Goal: Information Seeking & Learning: Learn about a topic

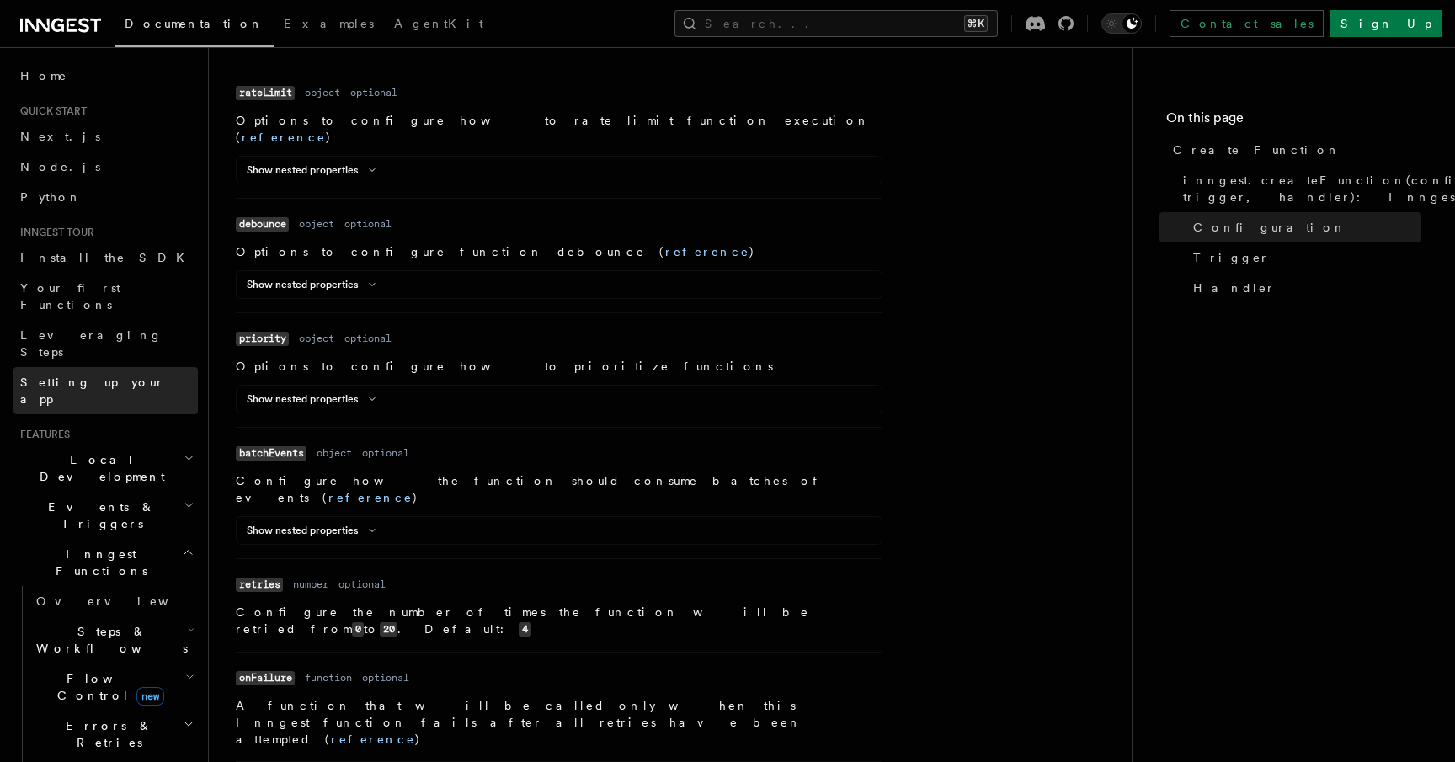
click at [124, 367] on link "Setting up your app" at bounding box center [105, 390] width 184 height 47
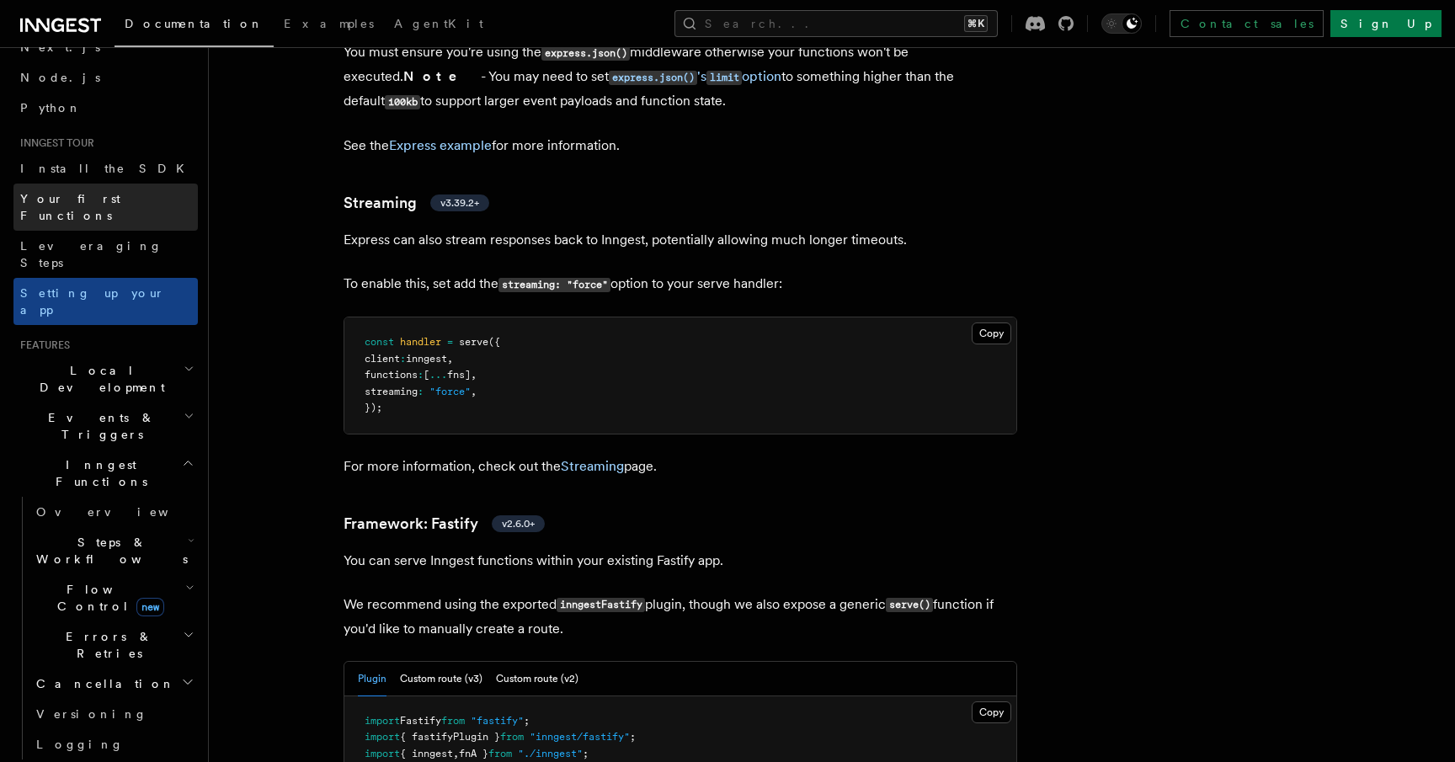
scroll to position [96, 0]
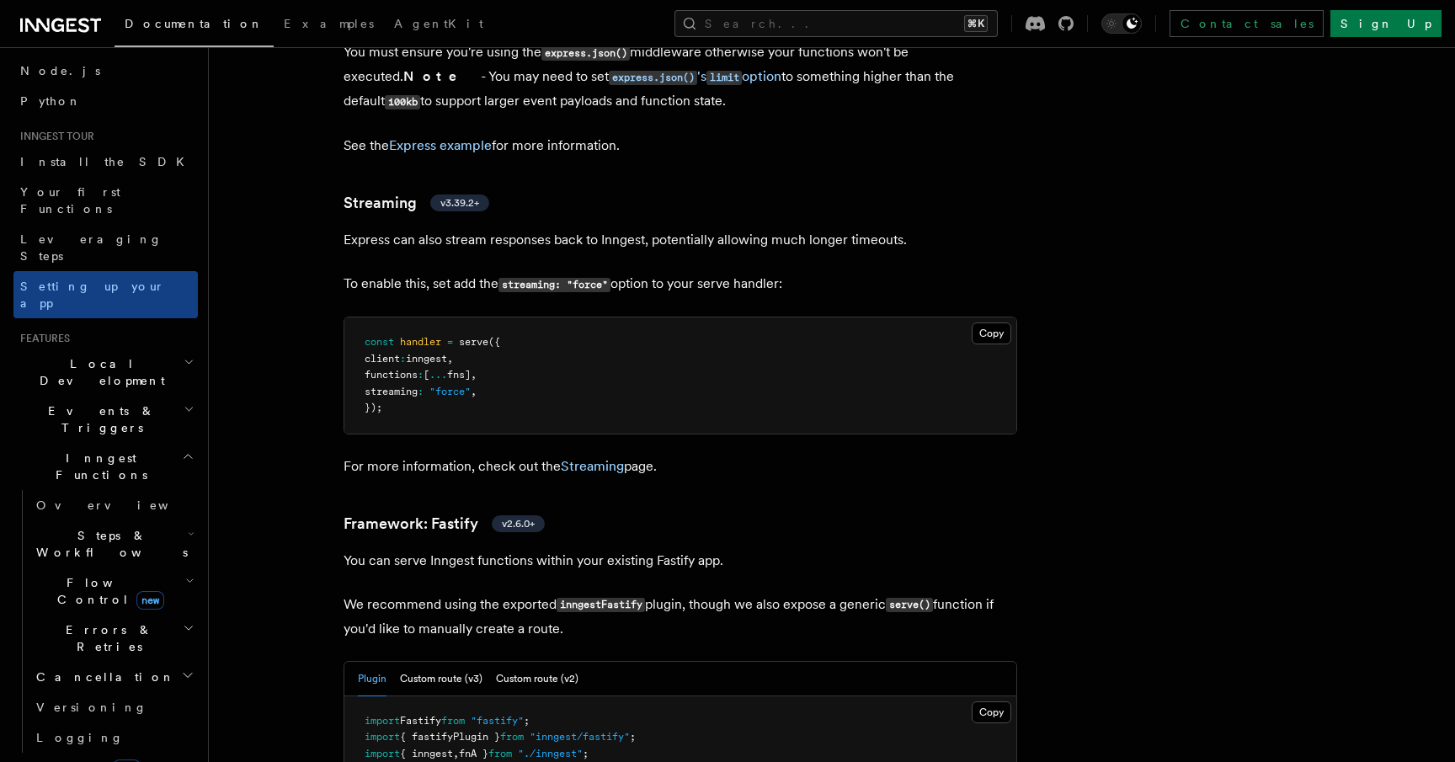
click at [182, 449] on icon "button" at bounding box center [188, 455] width 13 height 13
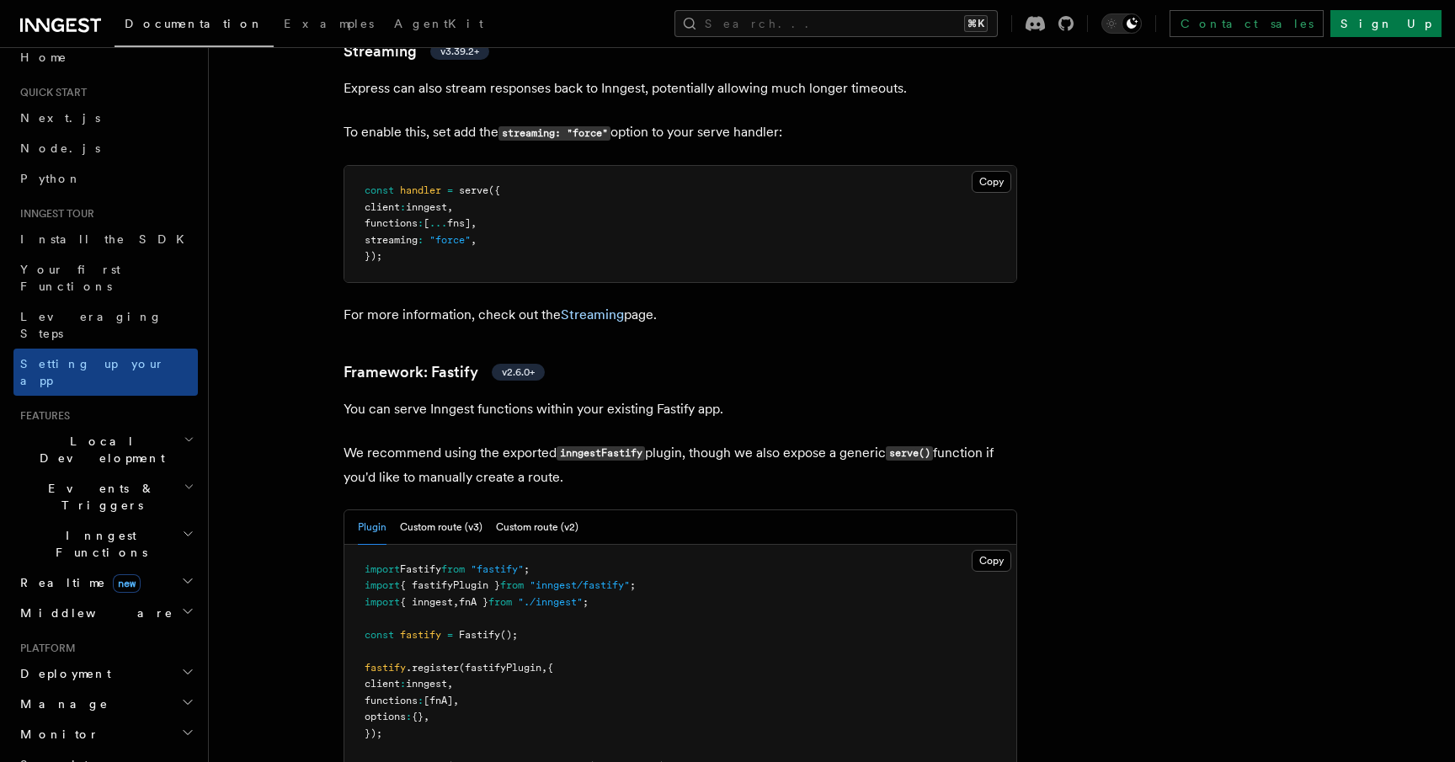
scroll to position [0, 0]
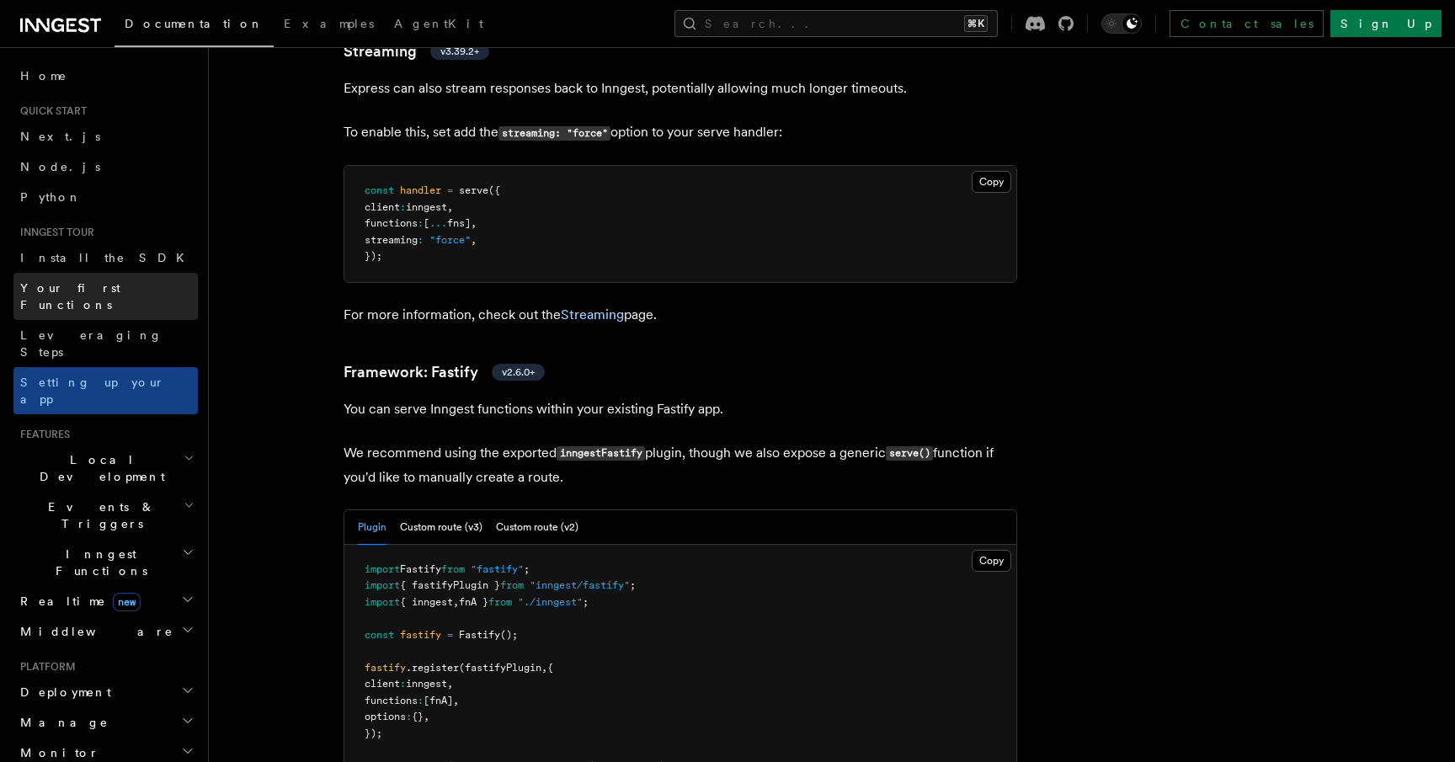
click at [115, 289] on span "Your first Functions" at bounding box center [70, 296] width 100 height 30
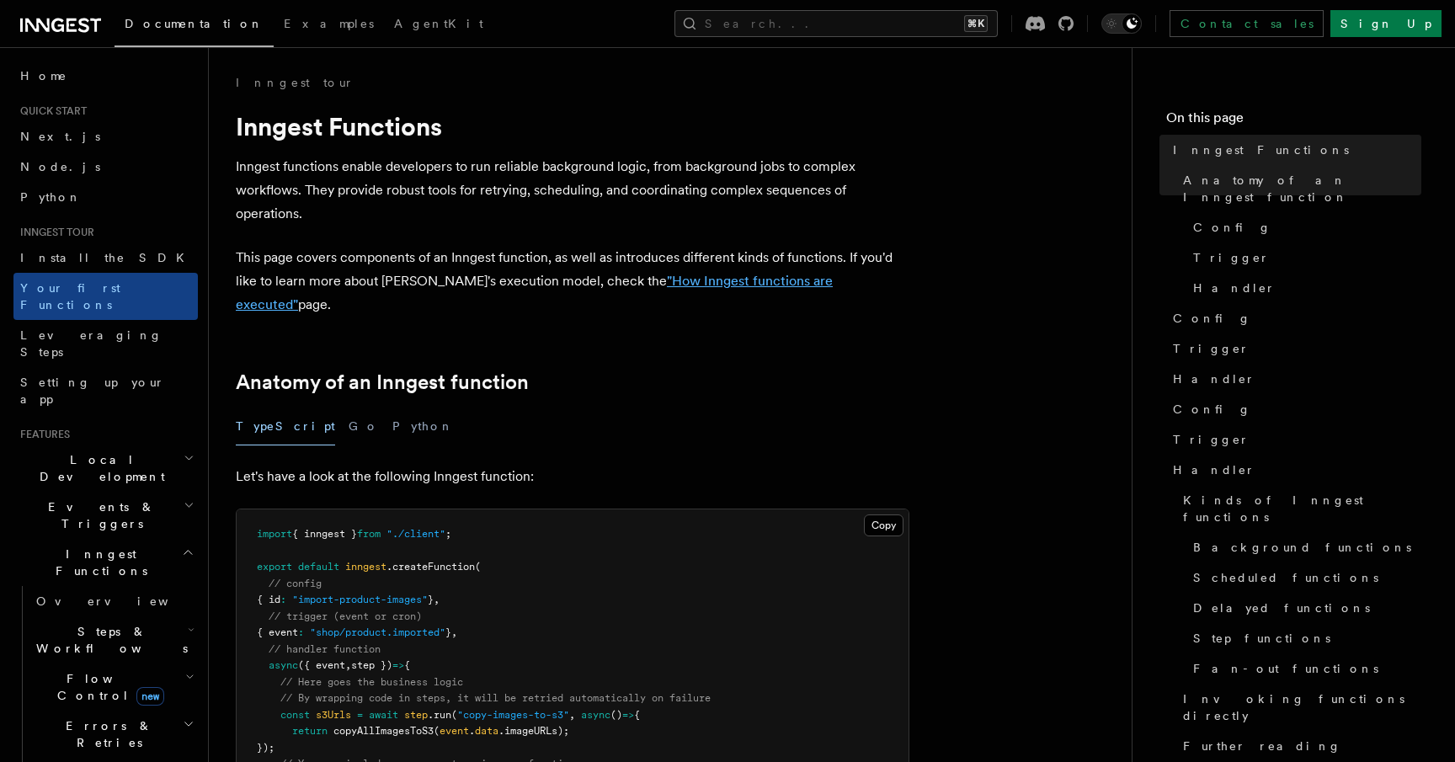
click at [692, 277] on link ""How Inngest functions are executed"" at bounding box center [534, 293] width 597 height 40
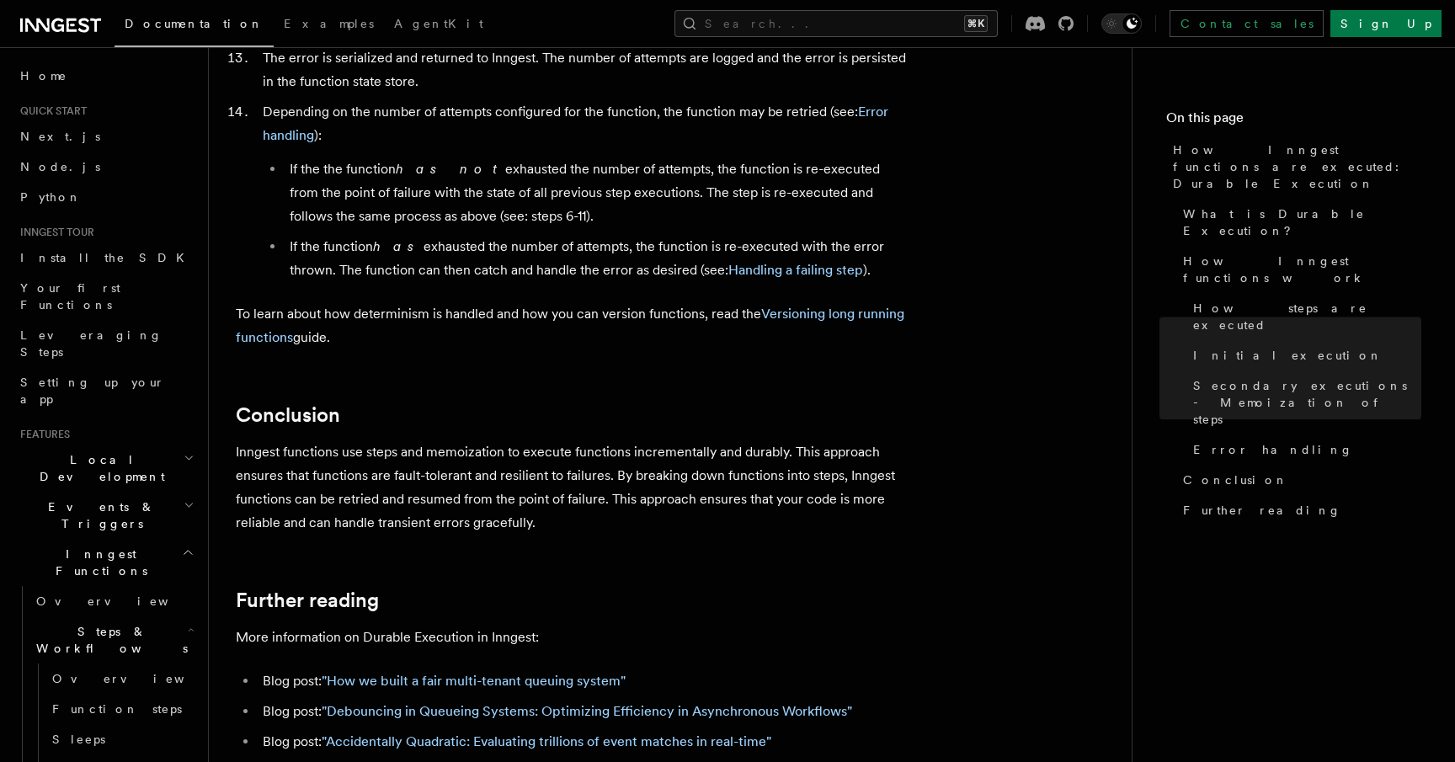
scroll to position [3229, 0]
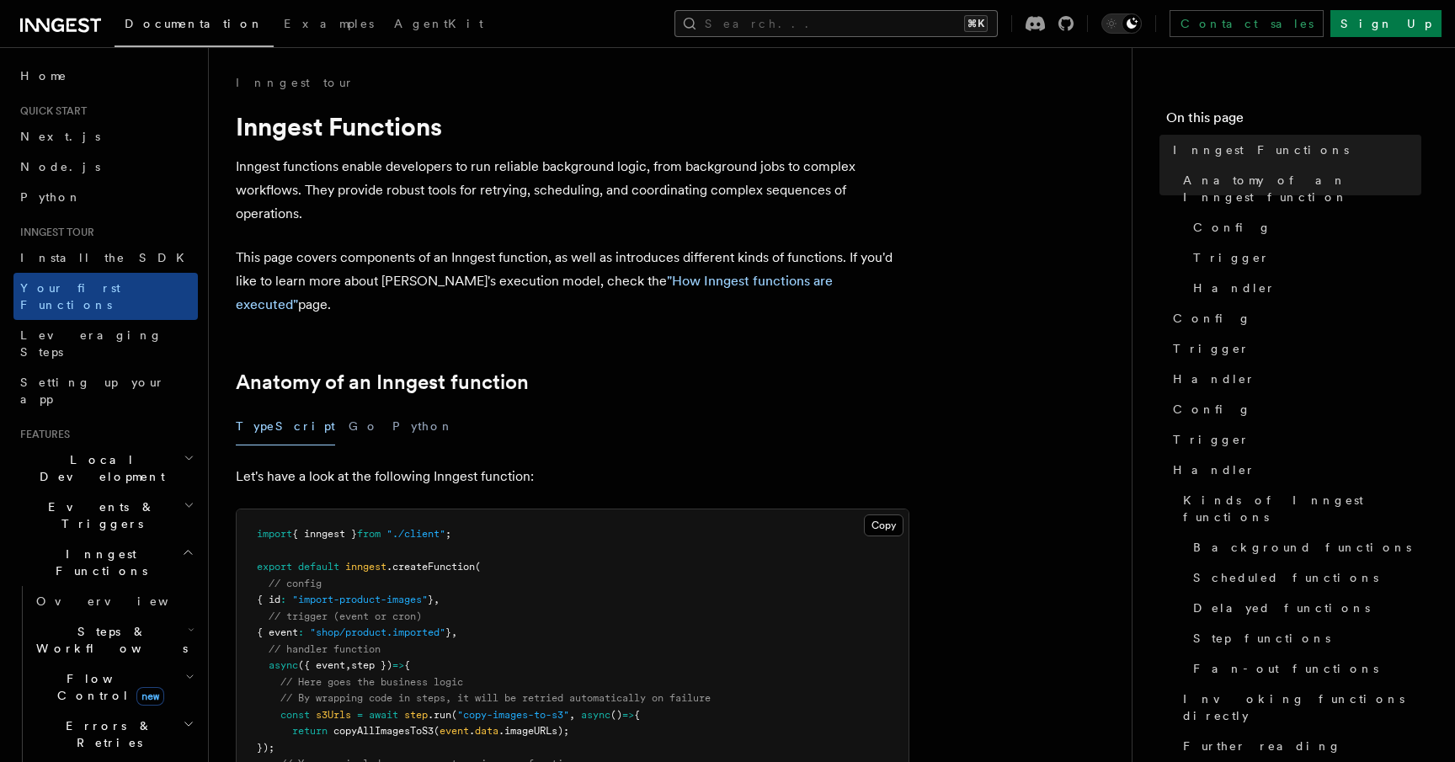
click at [870, 24] on button "Search... ⌘K" at bounding box center [835, 23] width 323 height 27
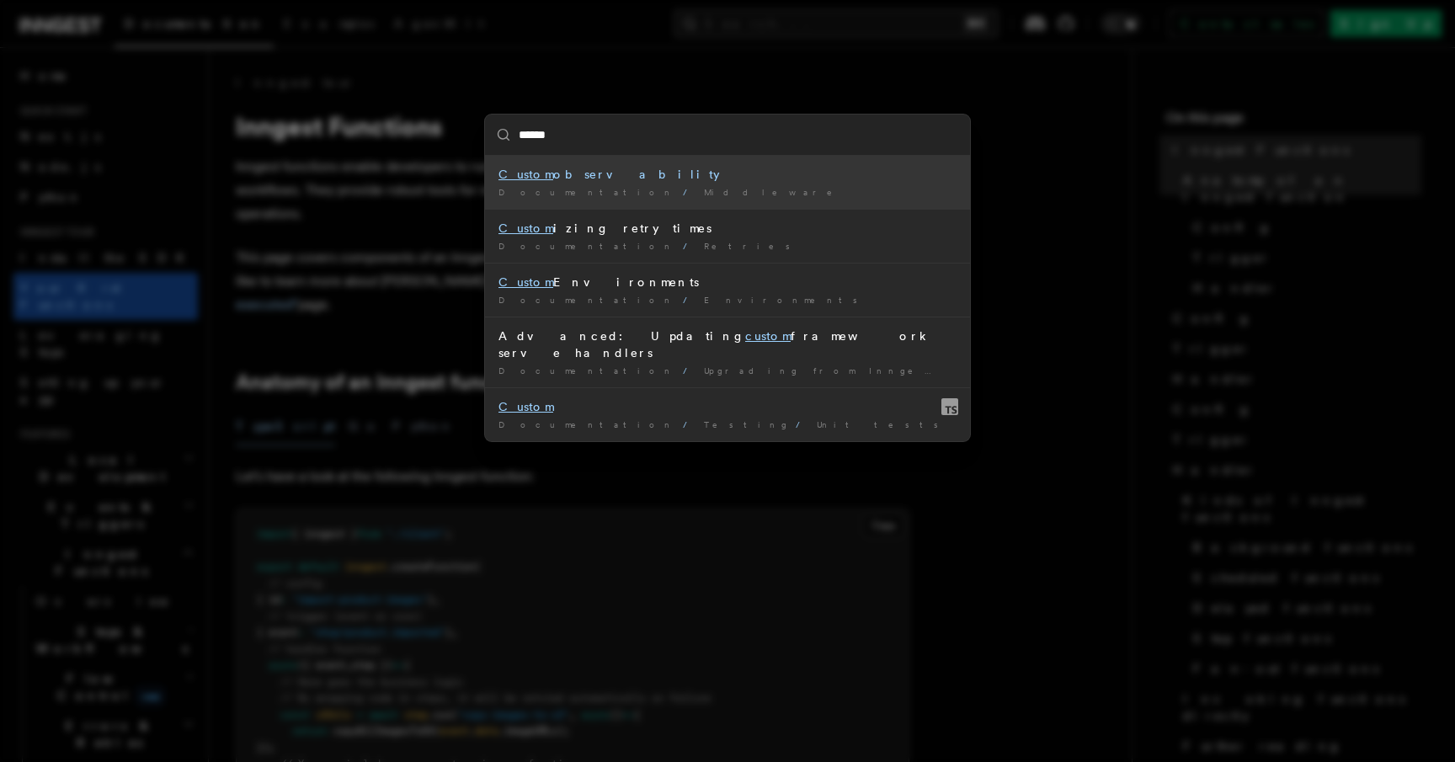
type input "******"
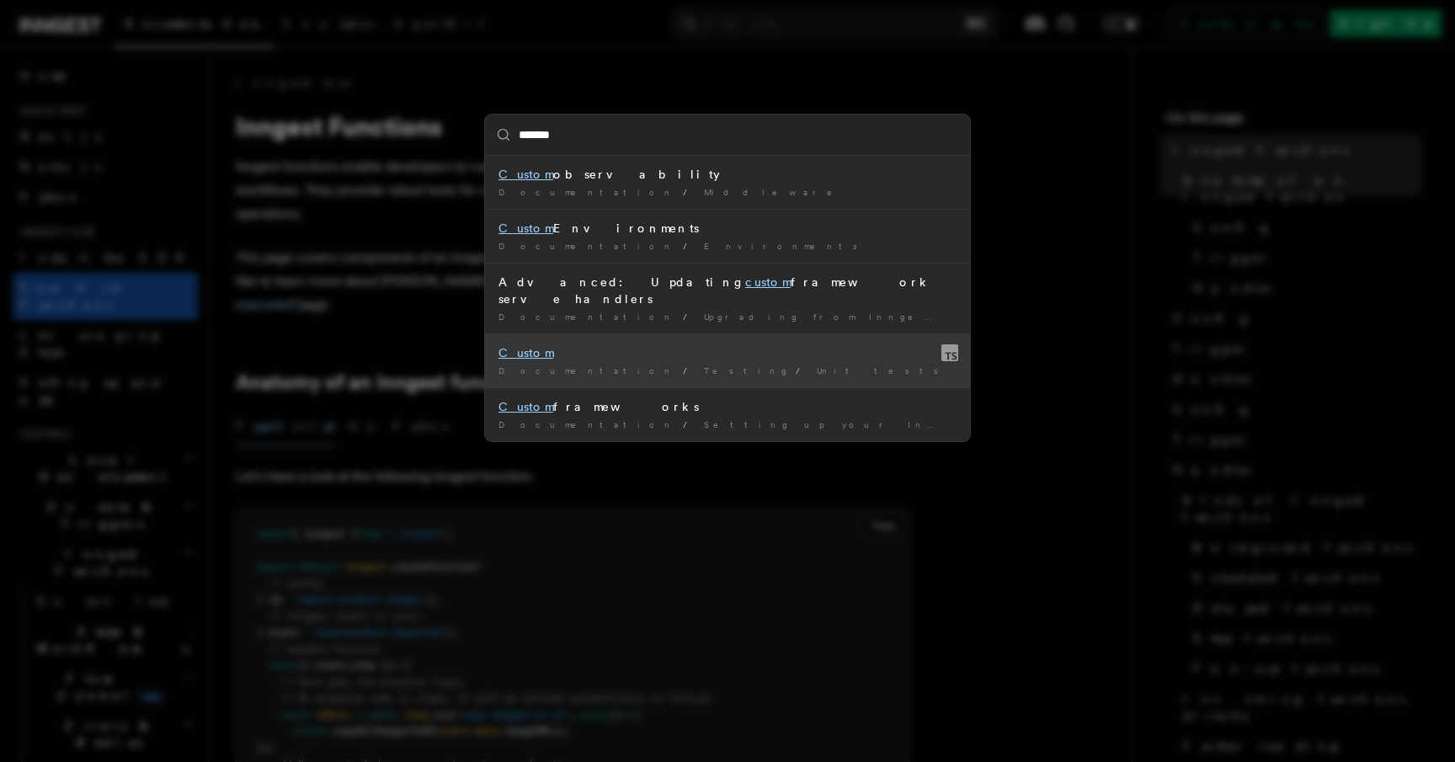
click at [514, 346] on mark "Custom" at bounding box center [525, 352] width 55 height 13
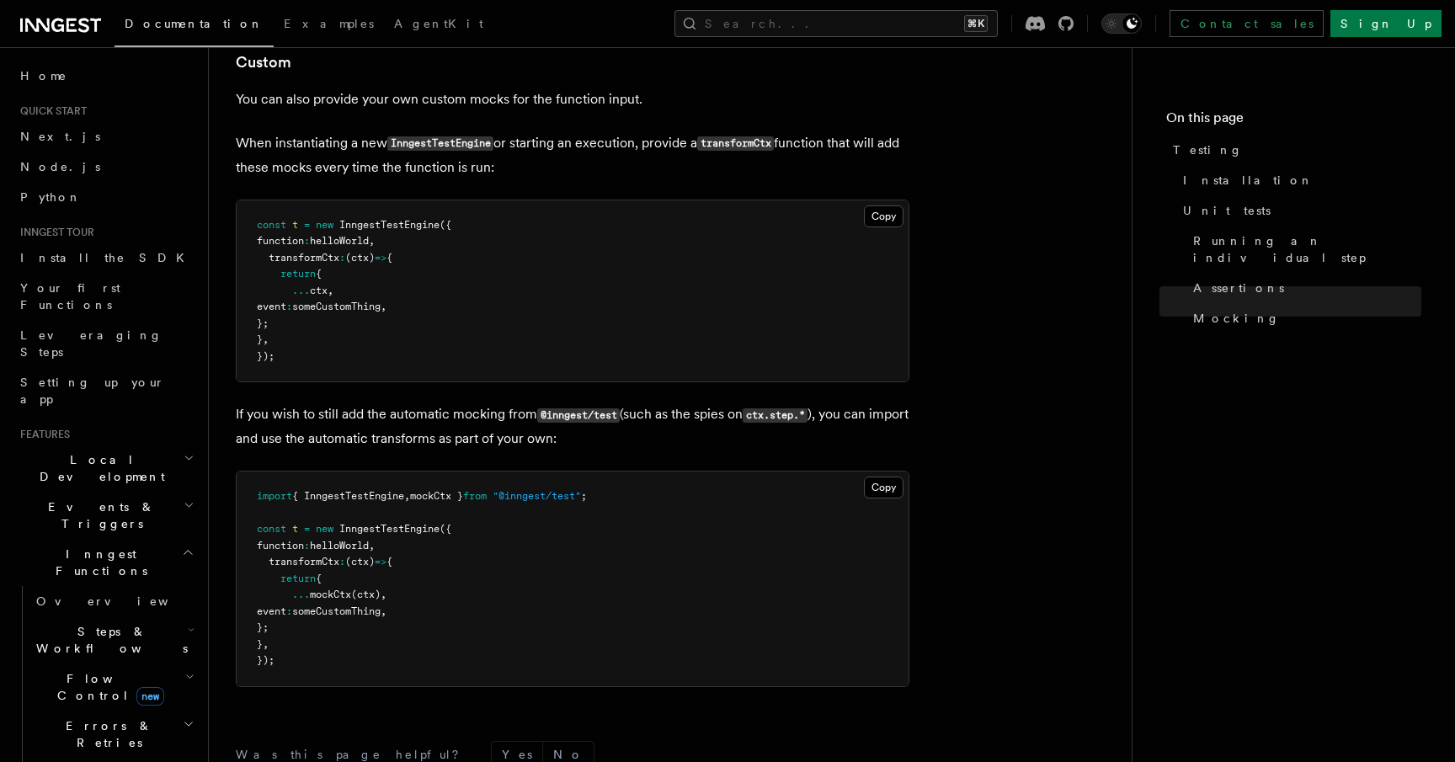
scroll to position [5560, 0]
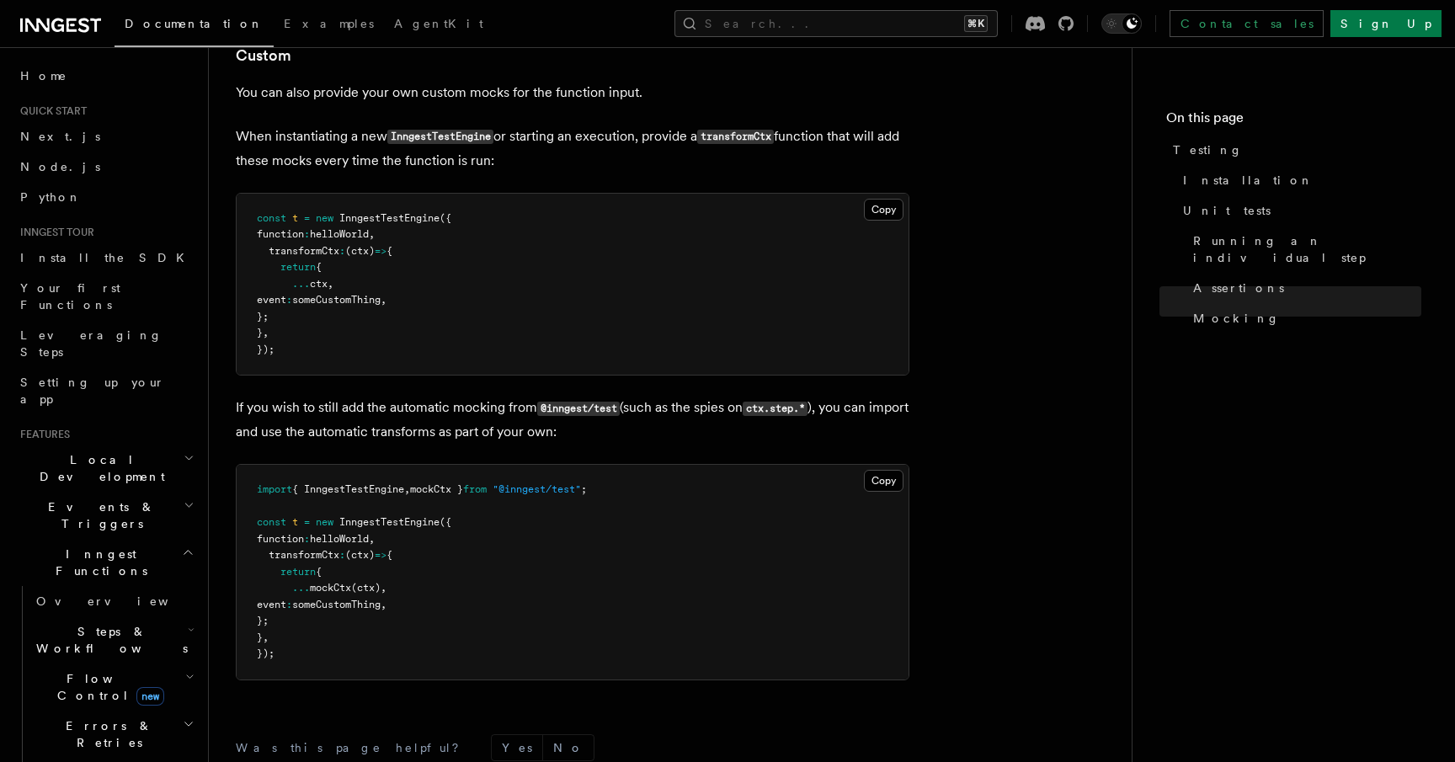
click at [136, 687] on span "new" at bounding box center [150, 696] width 28 height 19
click at [127, 710] on link "Overview" at bounding box center [121, 725] width 152 height 30
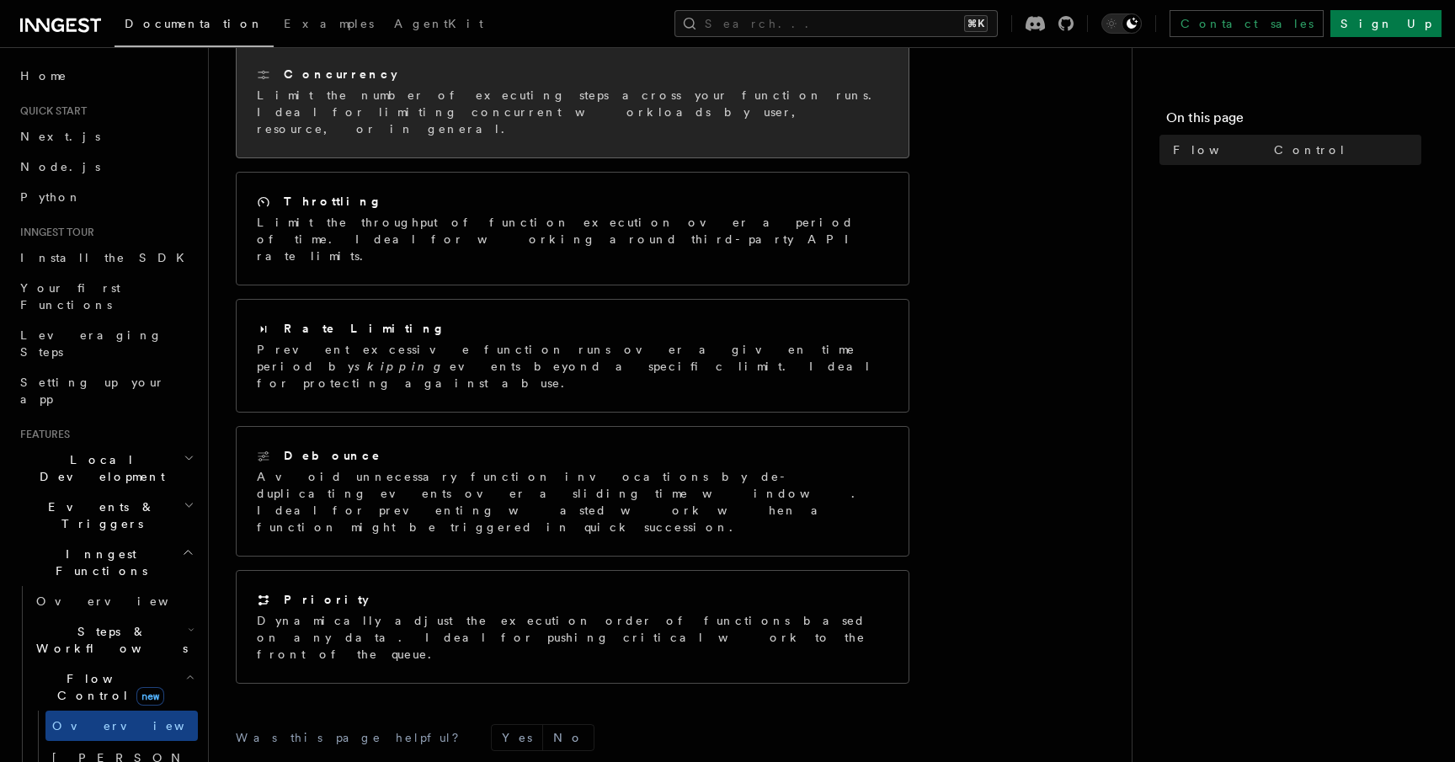
scroll to position [383, 0]
